Goal: Transaction & Acquisition: Purchase product/service

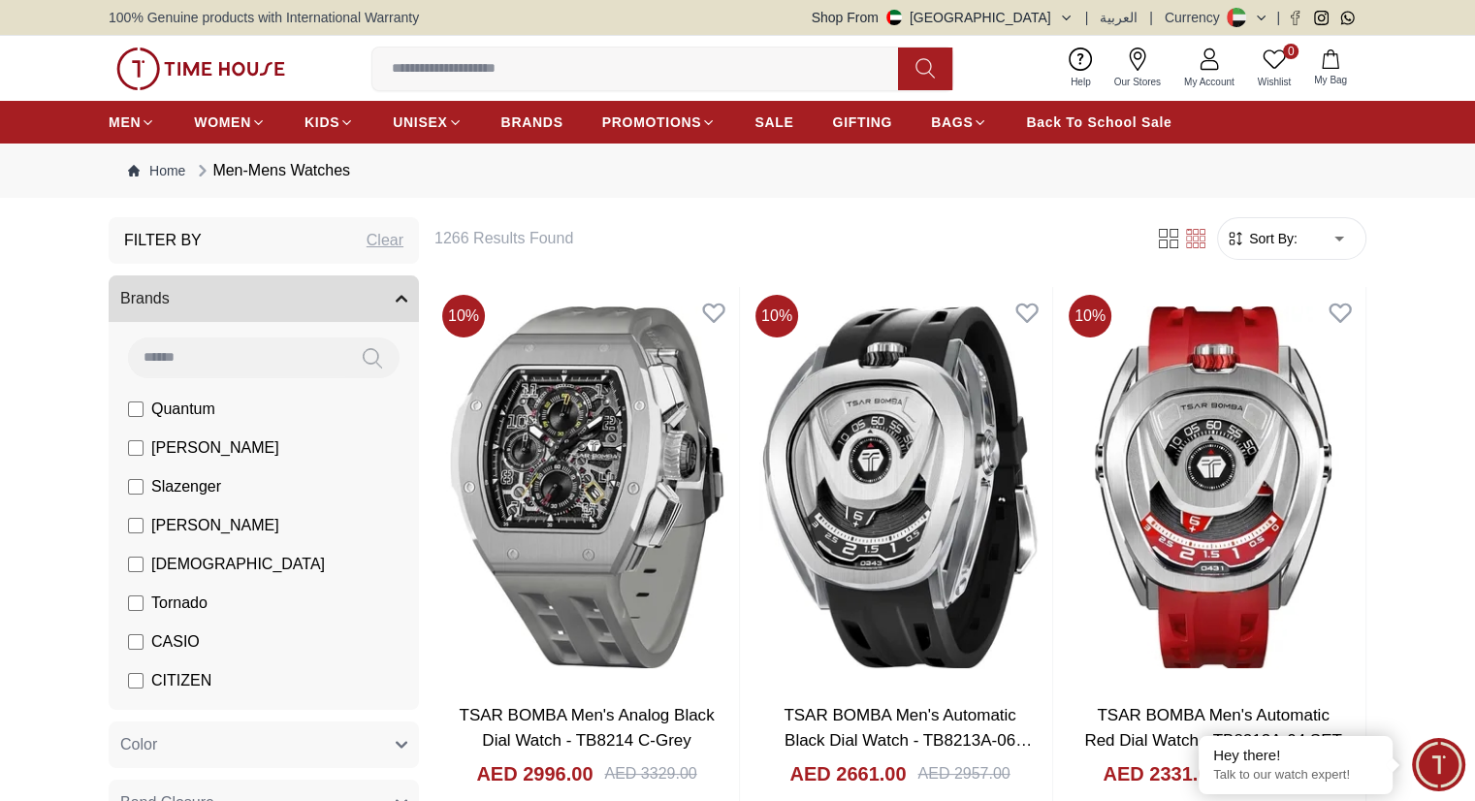
click at [1267, 244] on span "Sort By:" at bounding box center [1271, 238] width 52 height 19
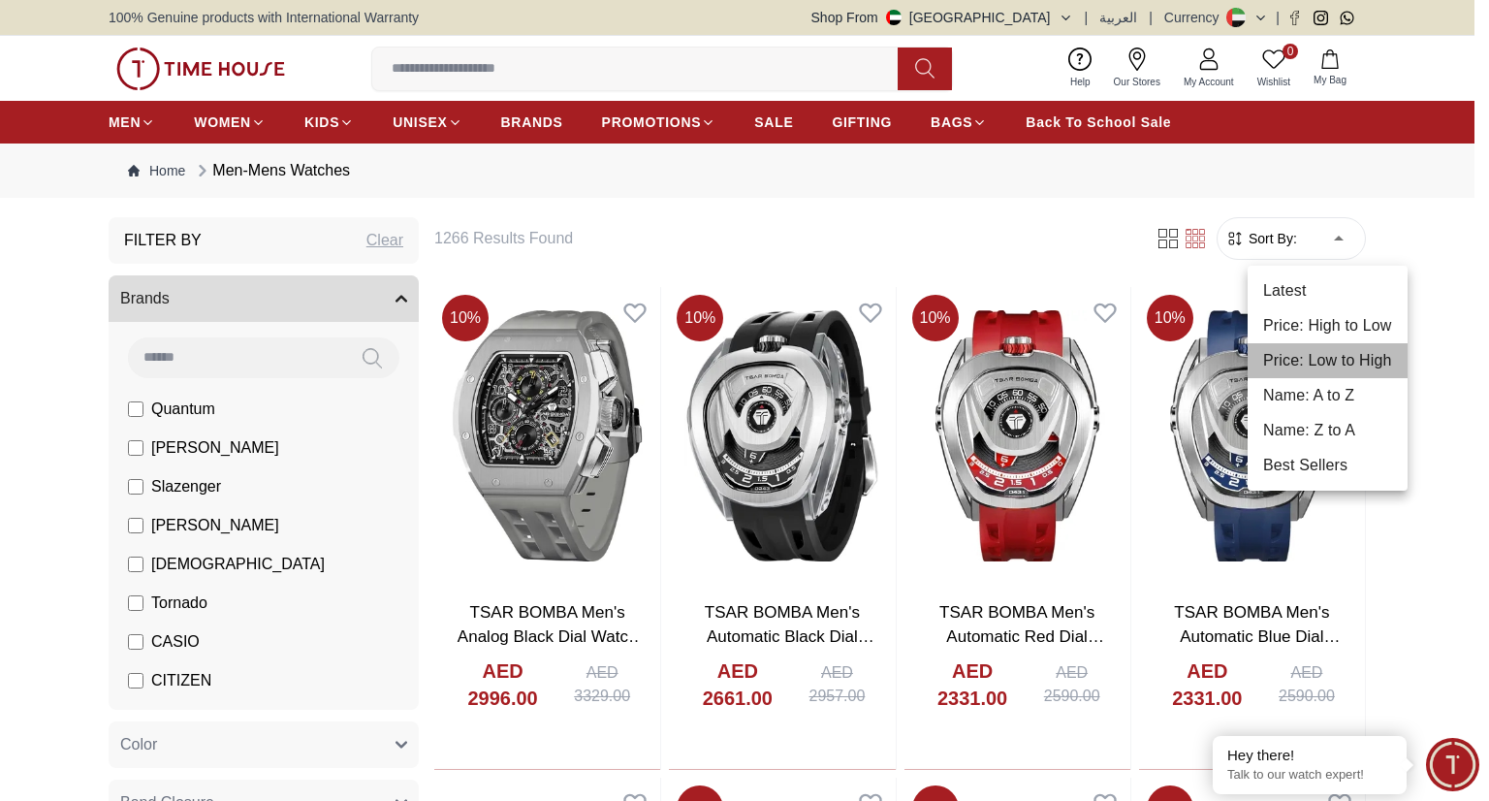
click at [1306, 366] on li "Price: Low to High" at bounding box center [1328, 360] width 160 height 35
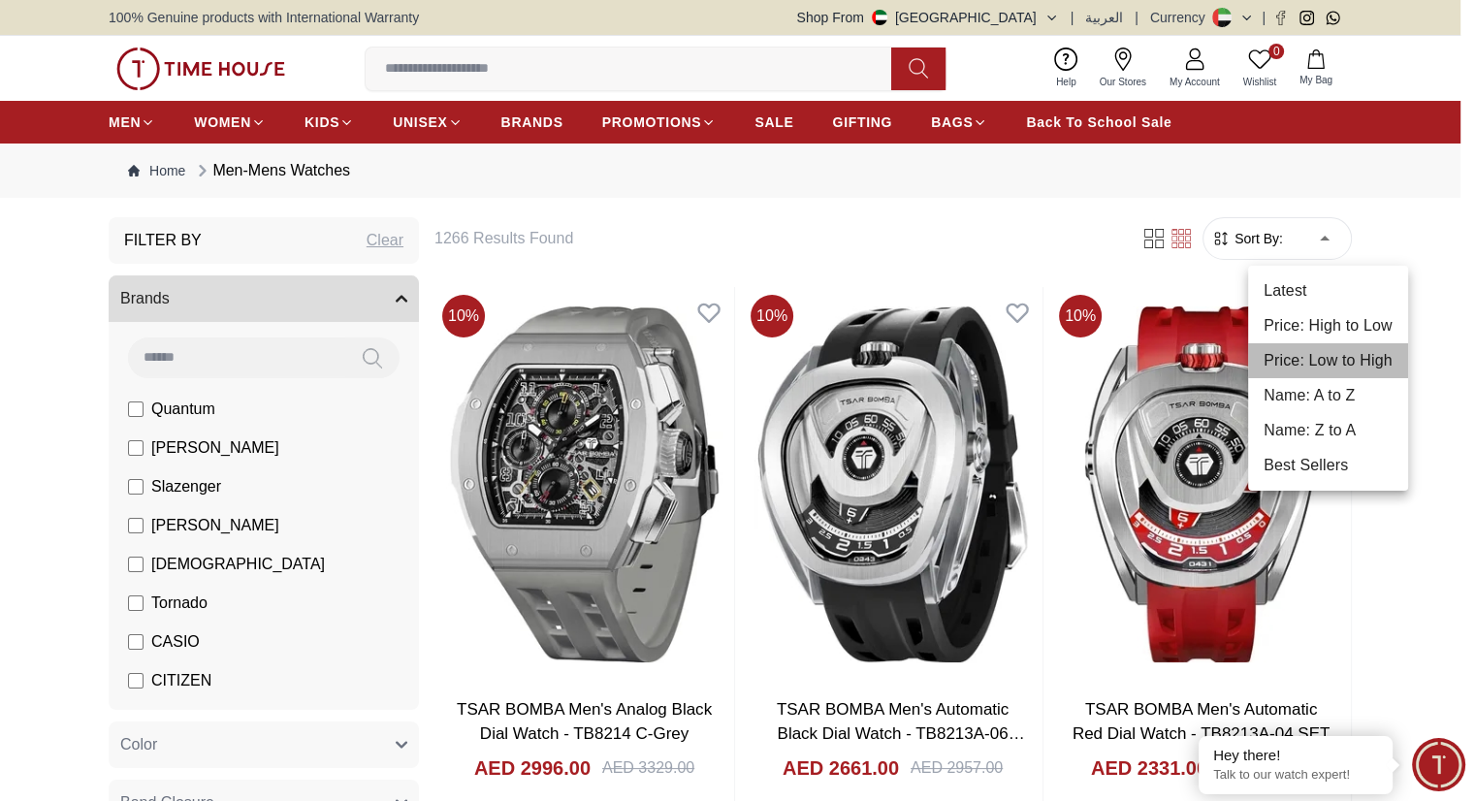
type input "*"
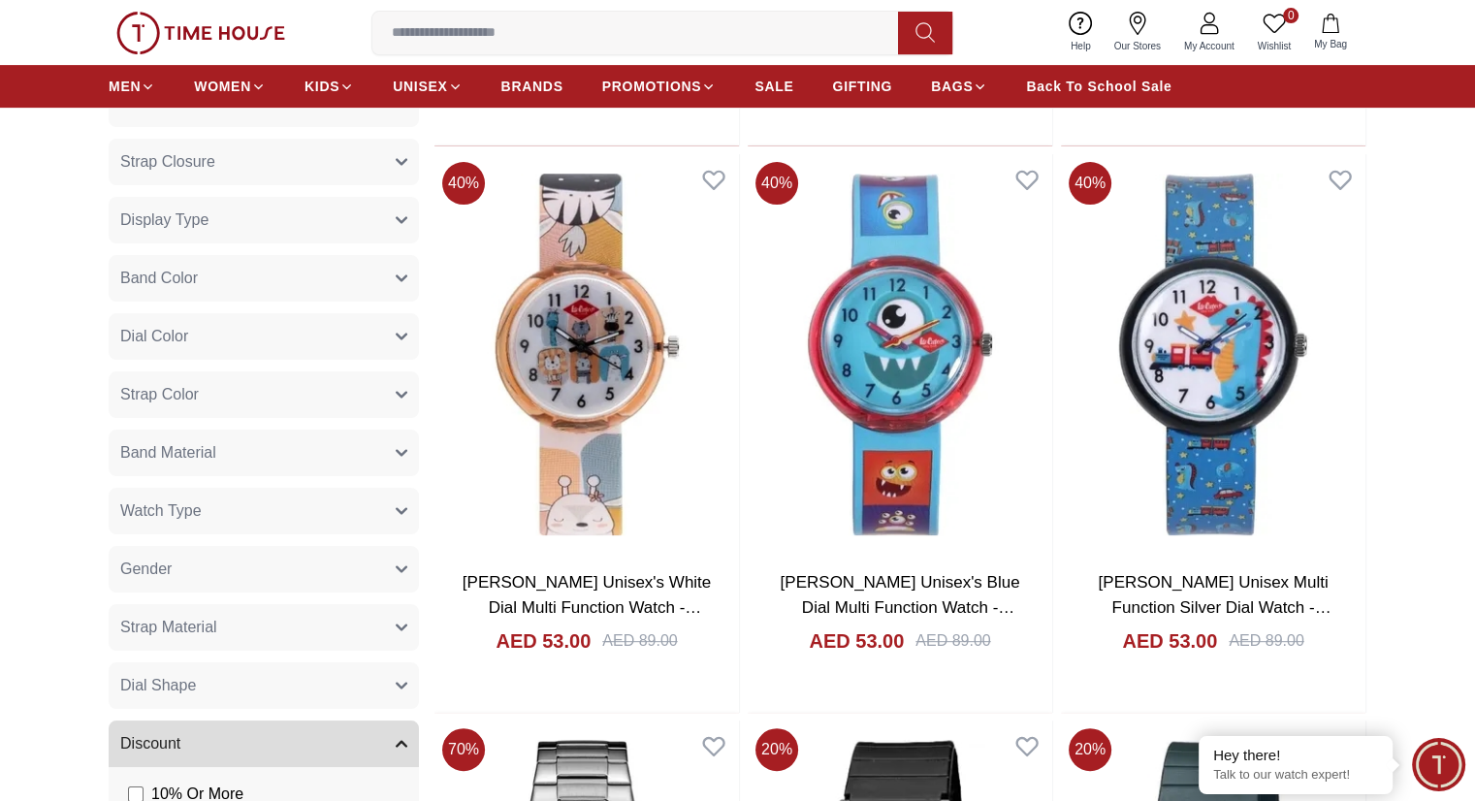
scroll to position [776, 0]
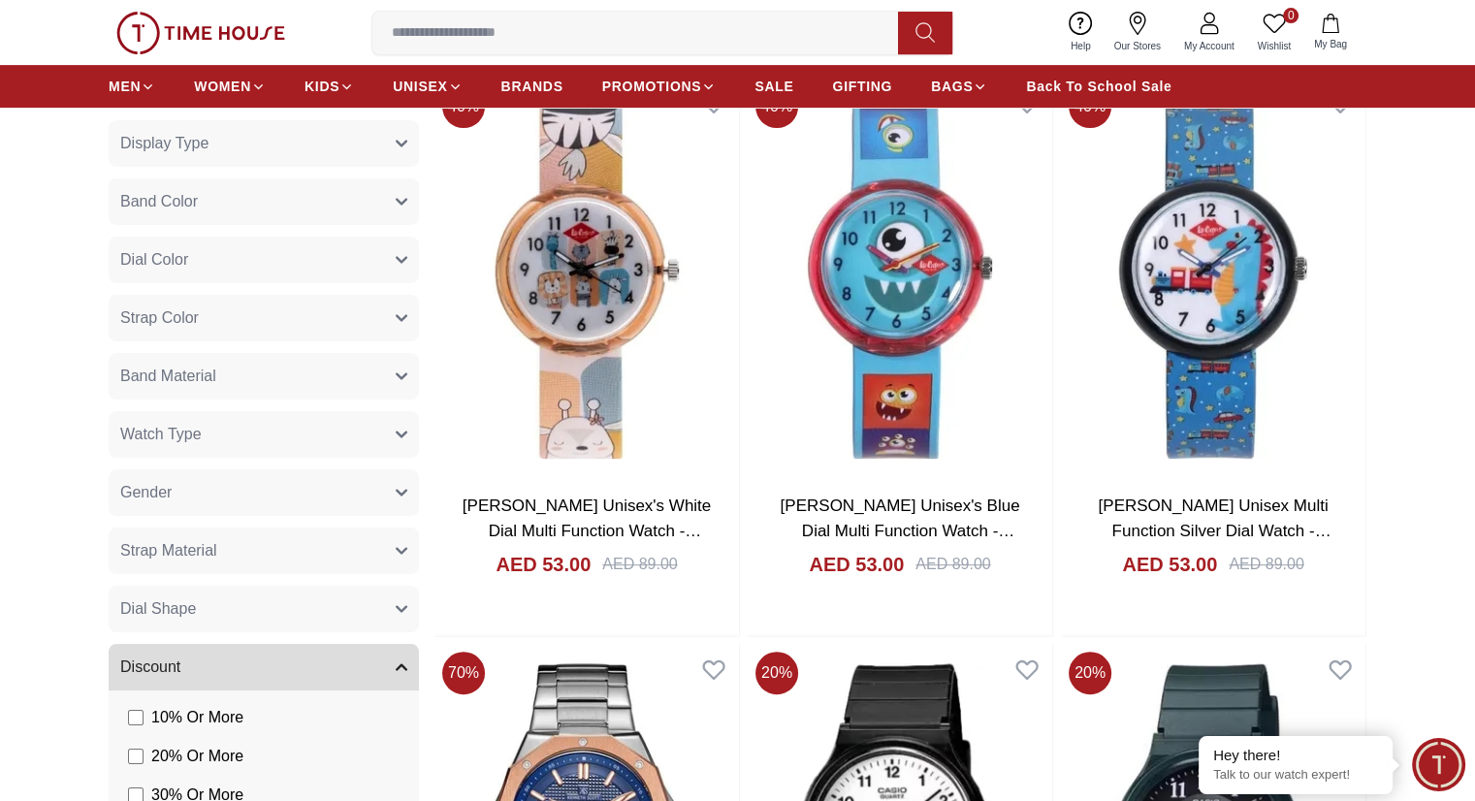
click at [252, 497] on button "Gender" at bounding box center [264, 492] width 310 height 47
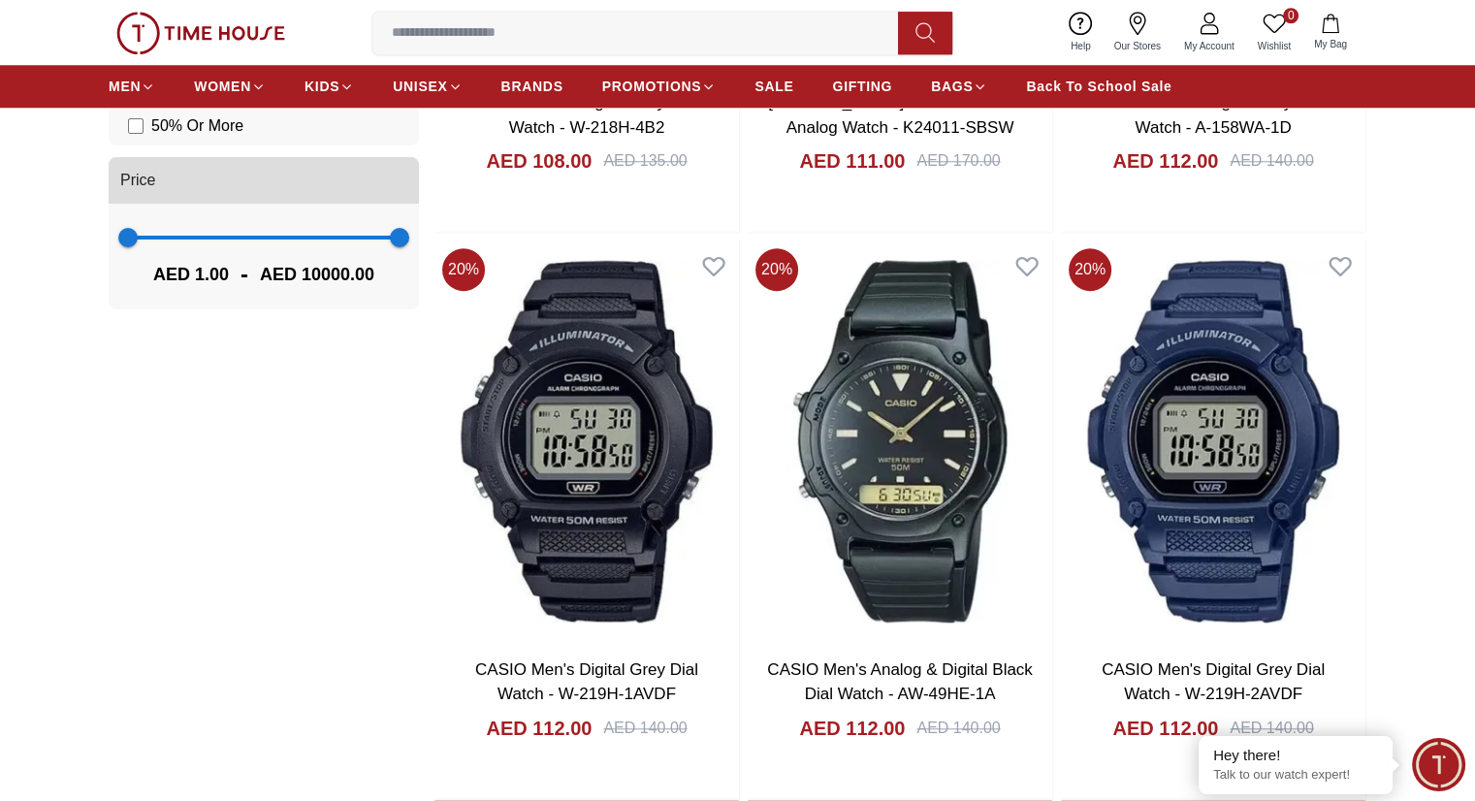
scroll to position [2133, 0]
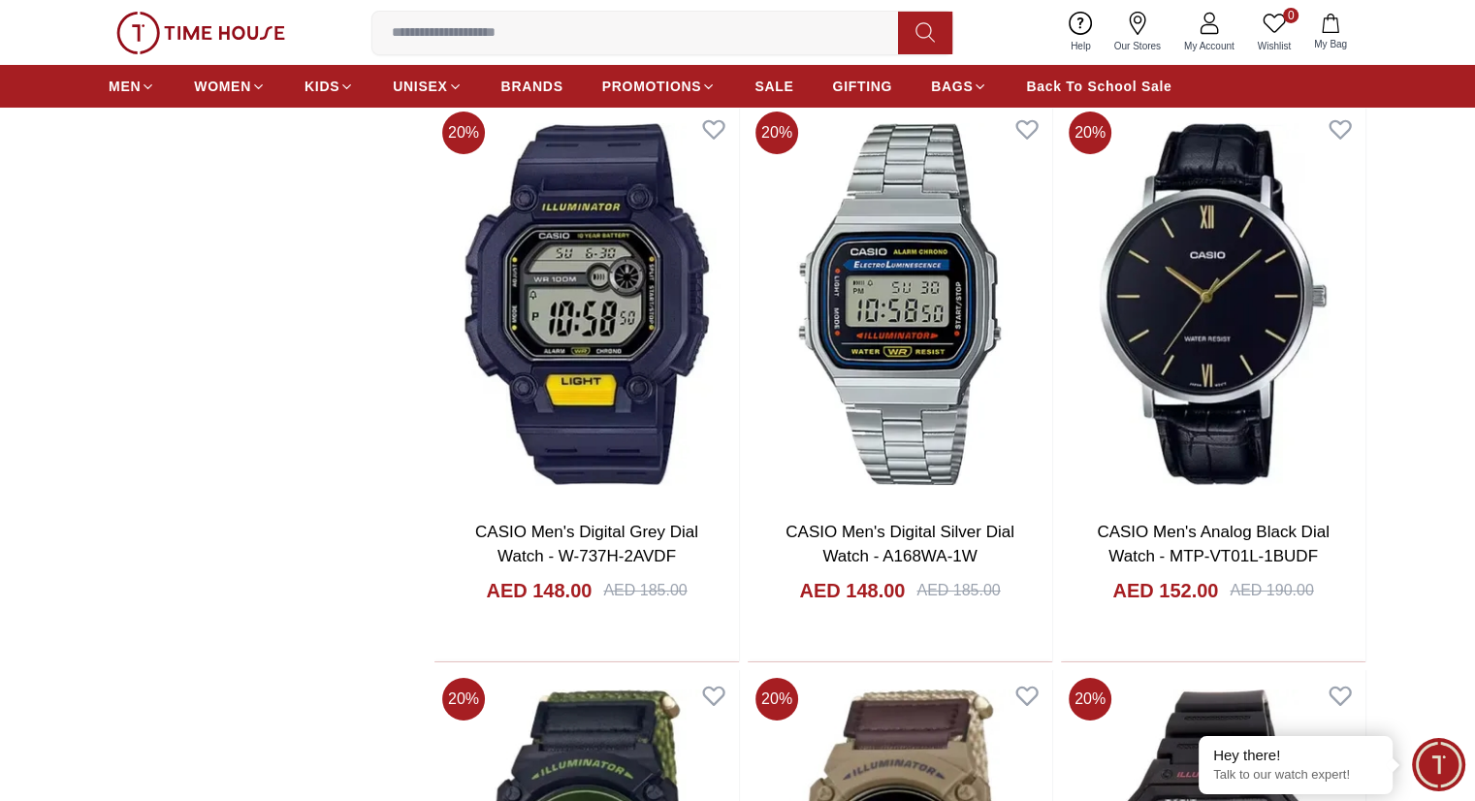
scroll to position [6981, 0]
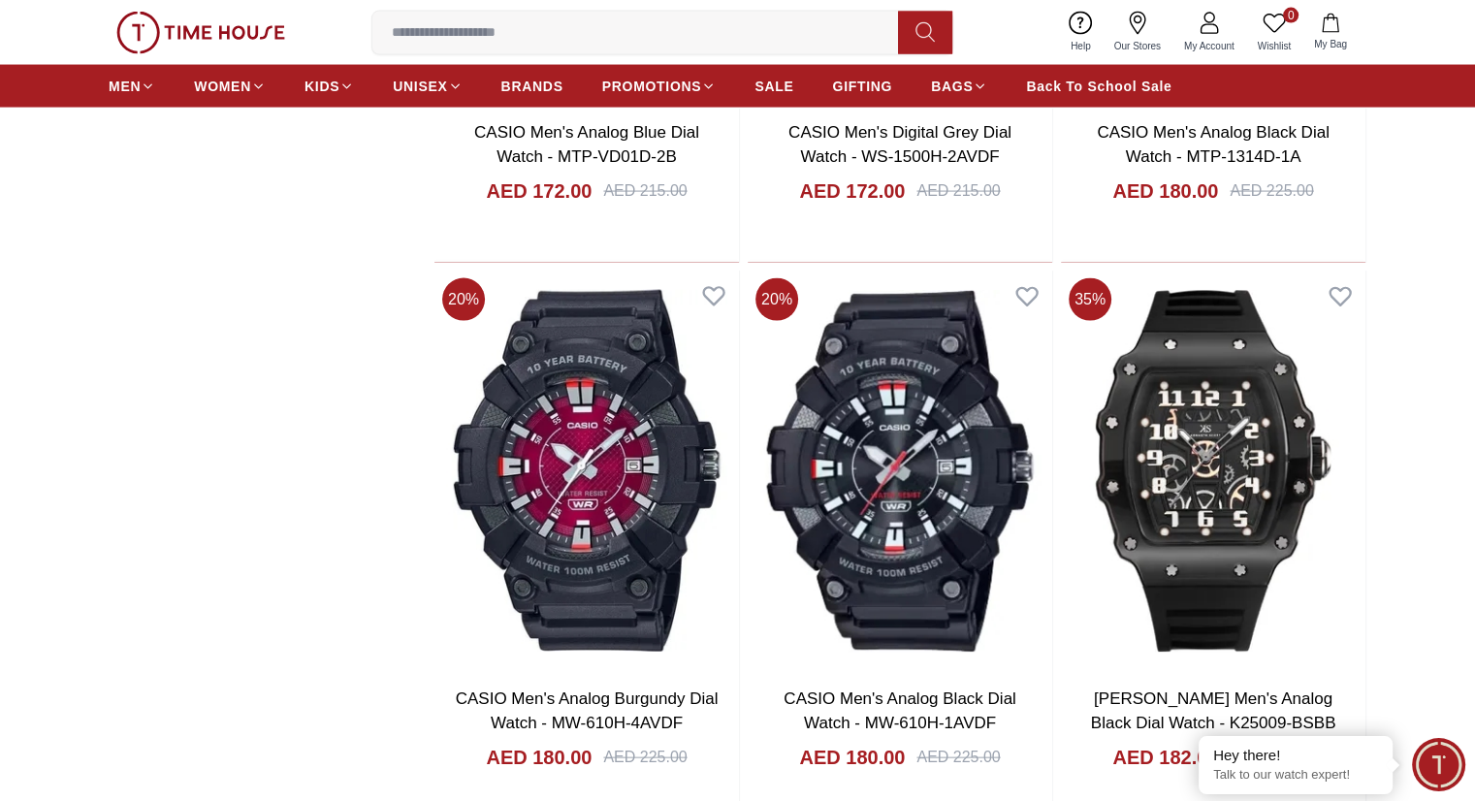
scroll to position [11926, 0]
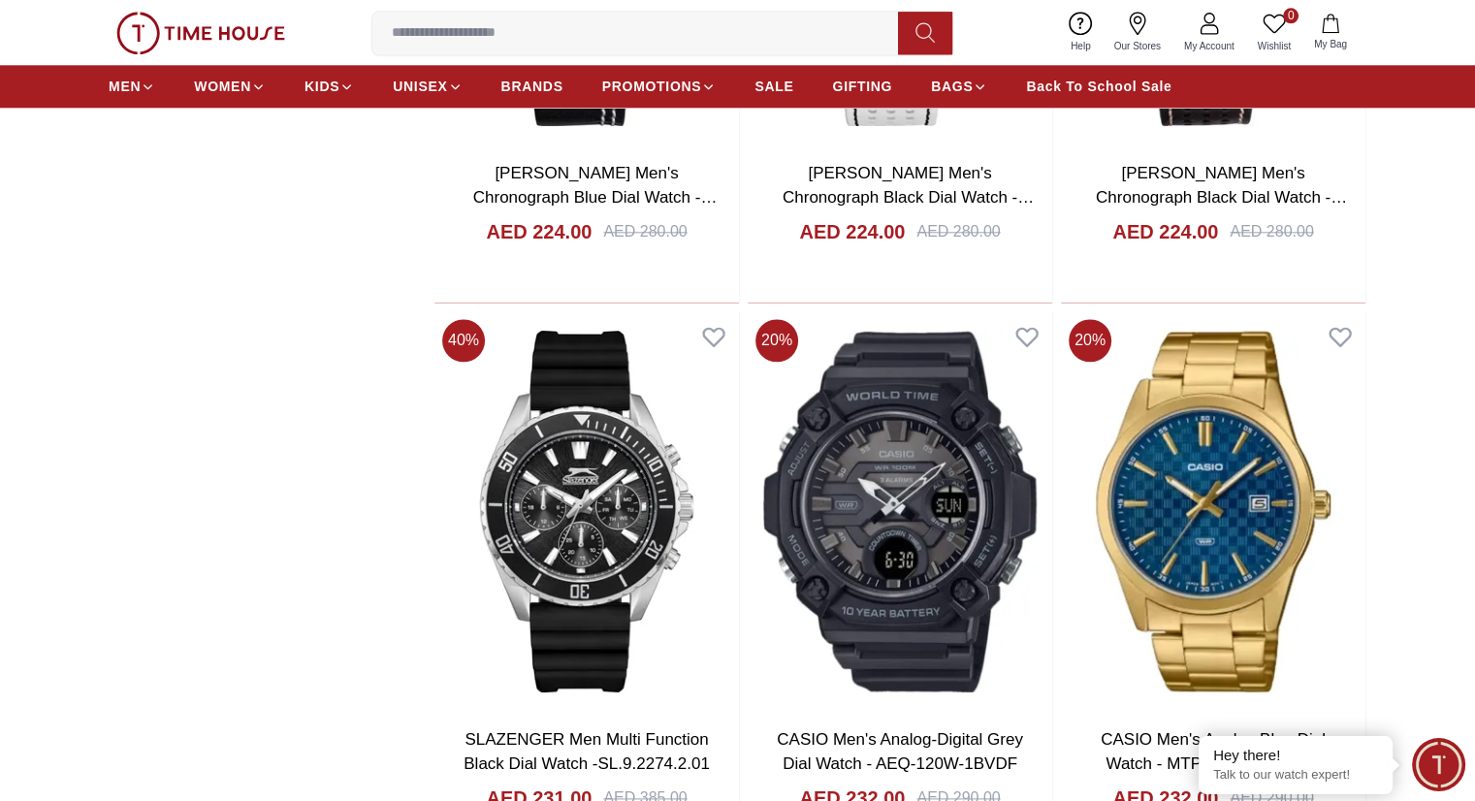
scroll to position [16774, 0]
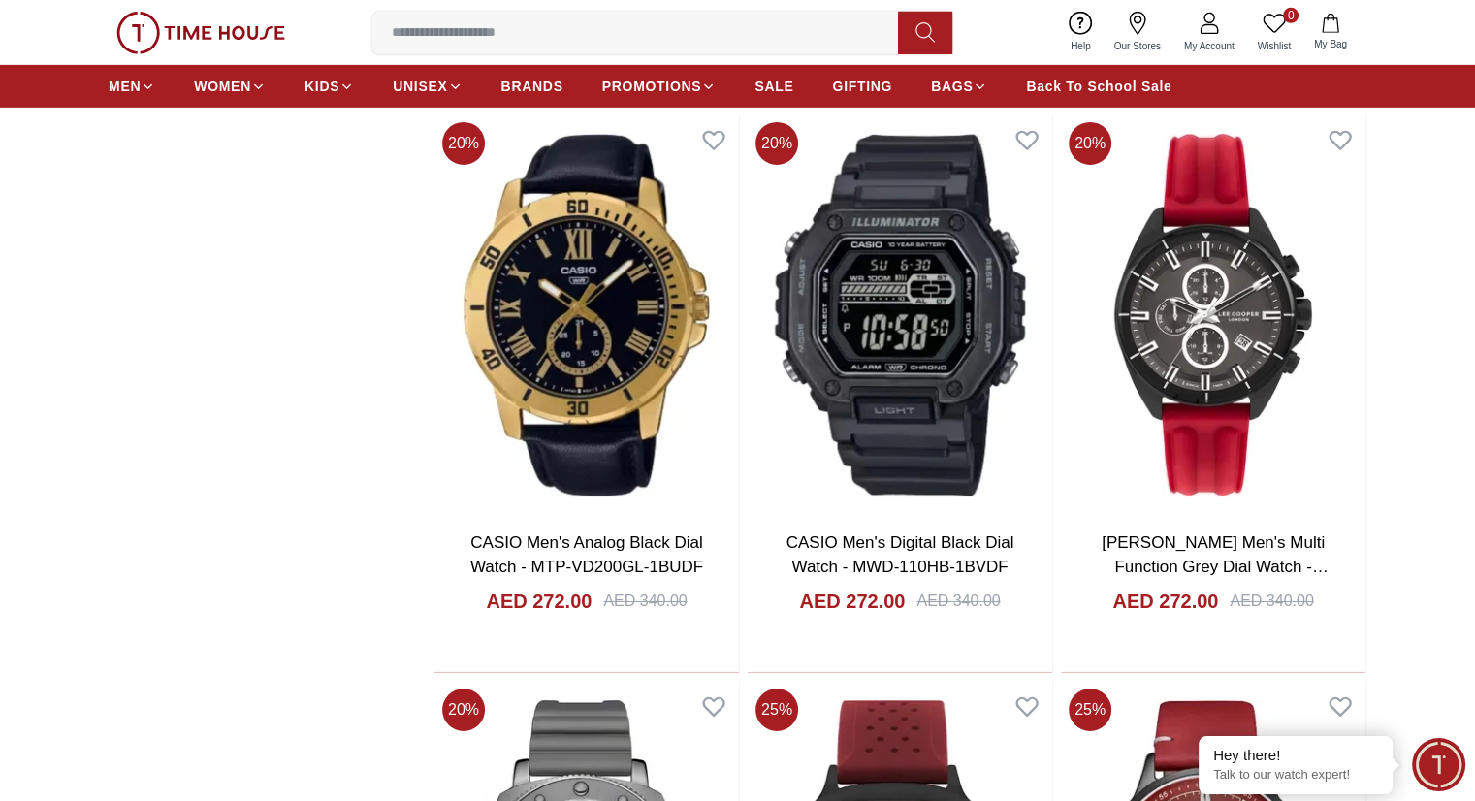
scroll to position [21525, 0]
